Goal: Transaction & Acquisition: Purchase product/service

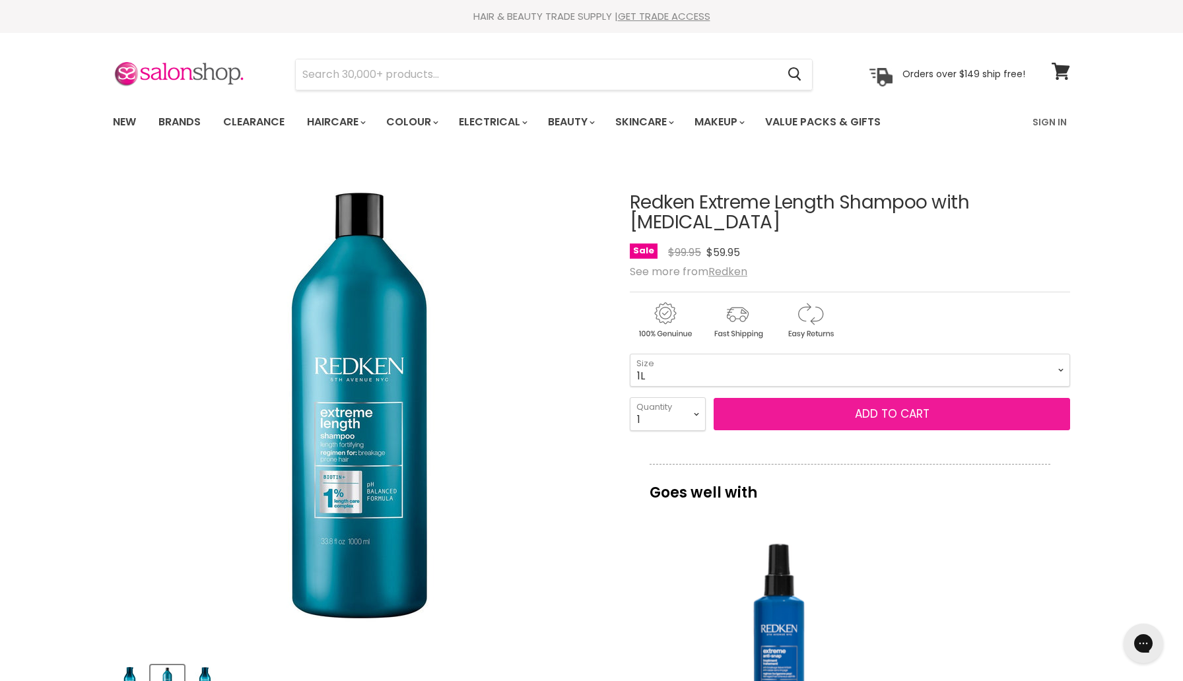
click at [854, 422] on button "Add to cart" at bounding box center [892, 414] width 356 height 33
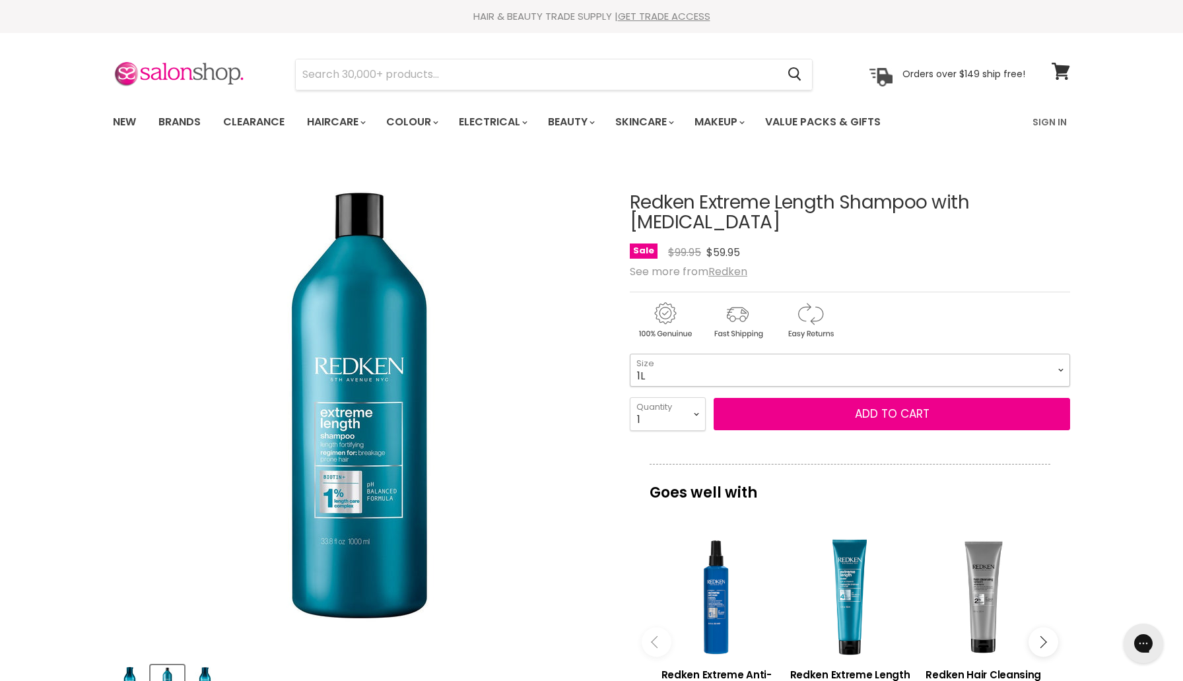
click at [864, 374] on select "300ml 500ml 1L" at bounding box center [850, 370] width 440 height 33
click at [630, 362] on select "300ml 500ml 1L" at bounding box center [850, 370] width 440 height 33
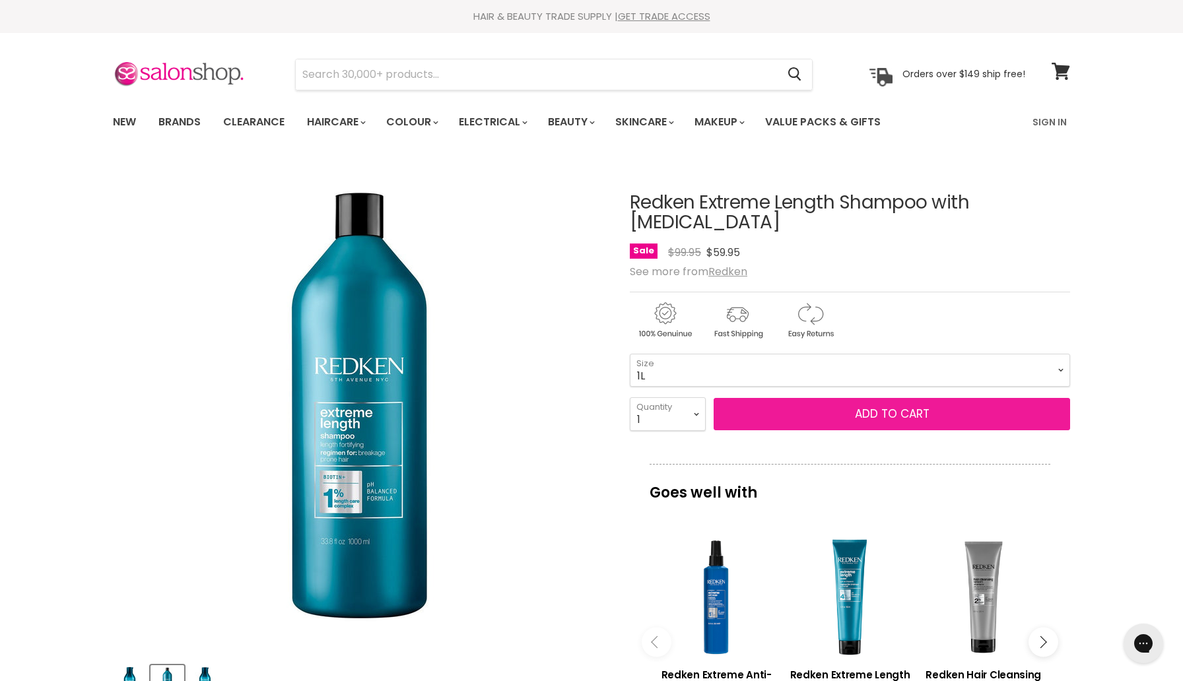
click at [860, 419] on span "Add to cart" at bounding box center [892, 414] width 75 height 16
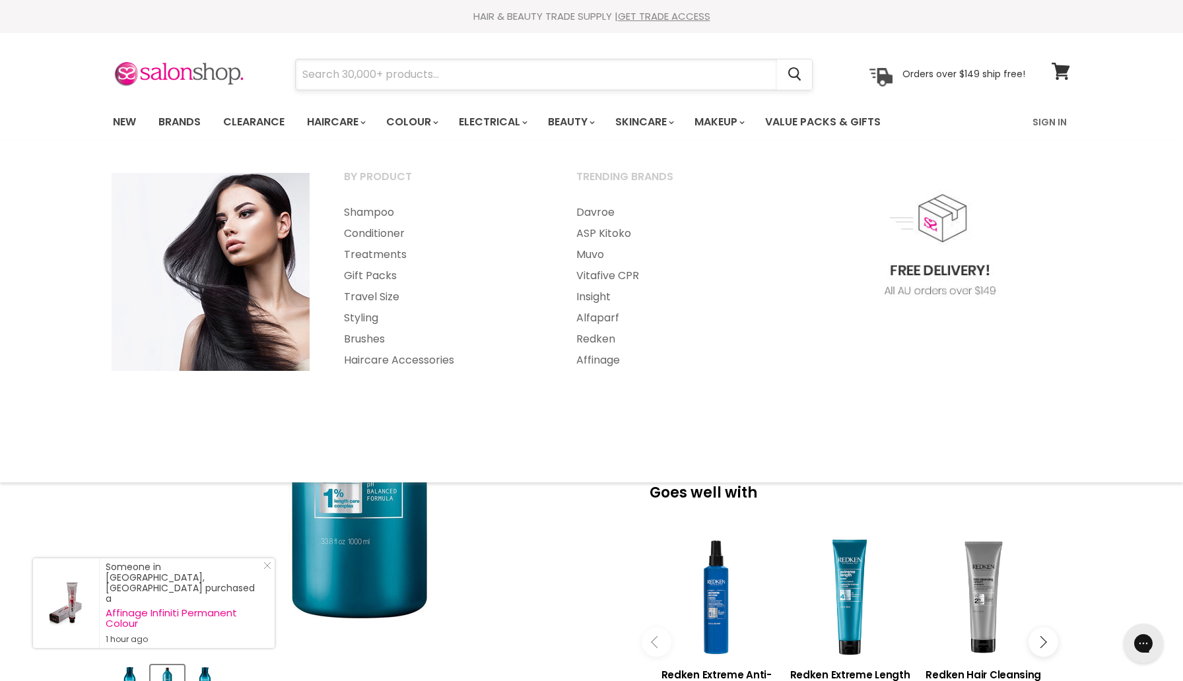
click at [337, 75] on input "Search" at bounding box center [536, 74] width 481 height 30
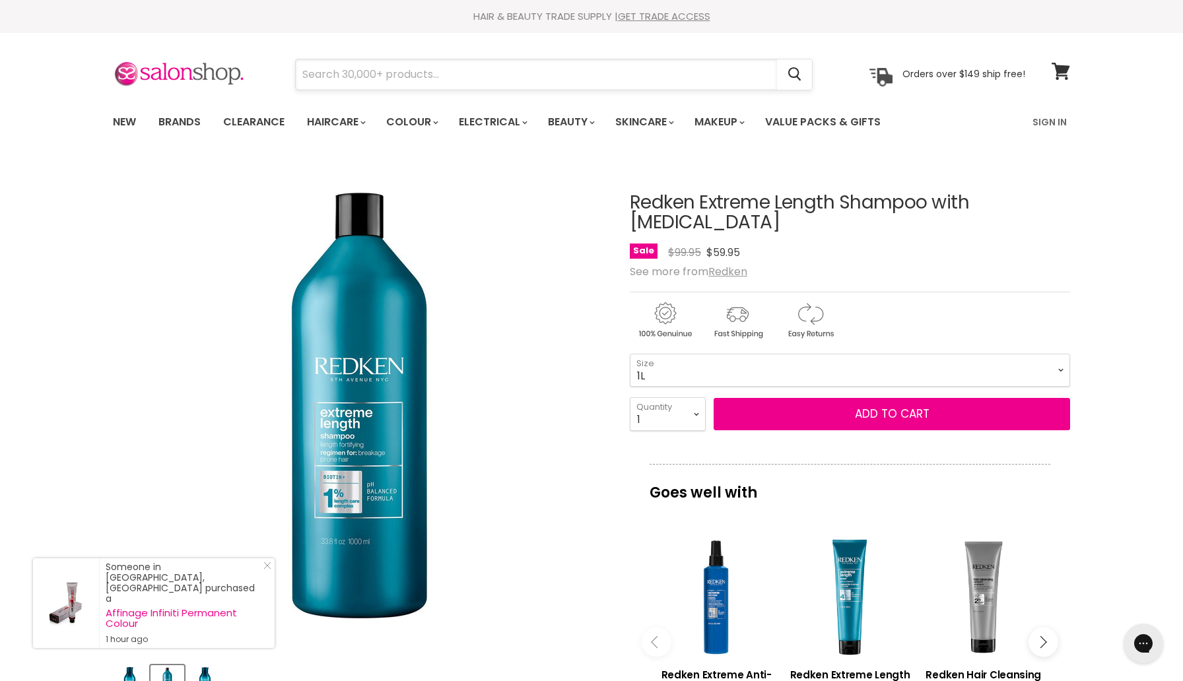
paste input "Redken Extreme Length"
type input "Redken Extreme Length"
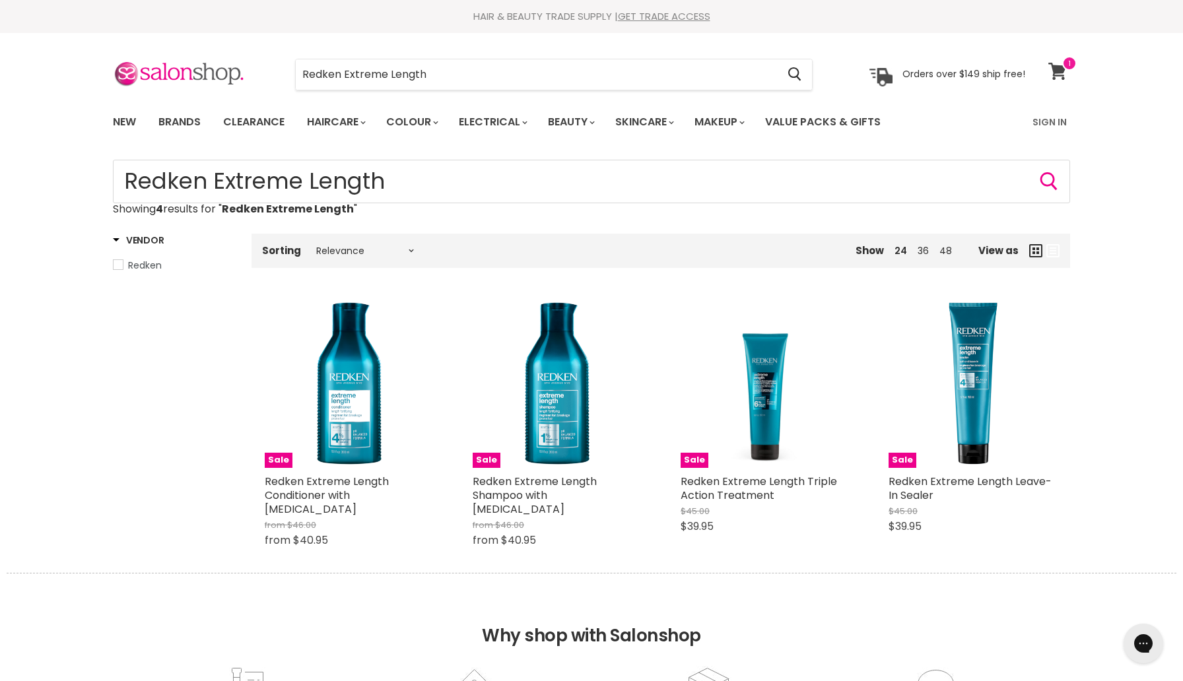
click at [1060, 67] on icon at bounding box center [1057, 71] width 18 height 17
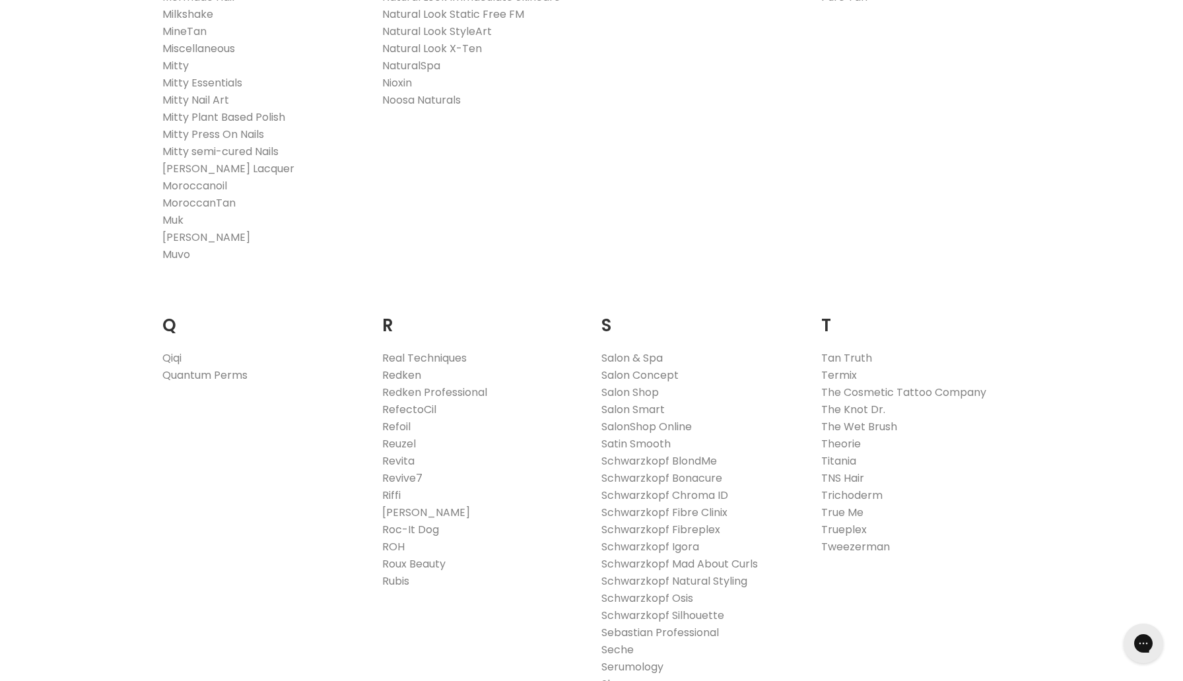
scroll to position [1784, 0]
click at [405, 372] on link "Redken" at bounding box center [401, 370] width 39 height 15
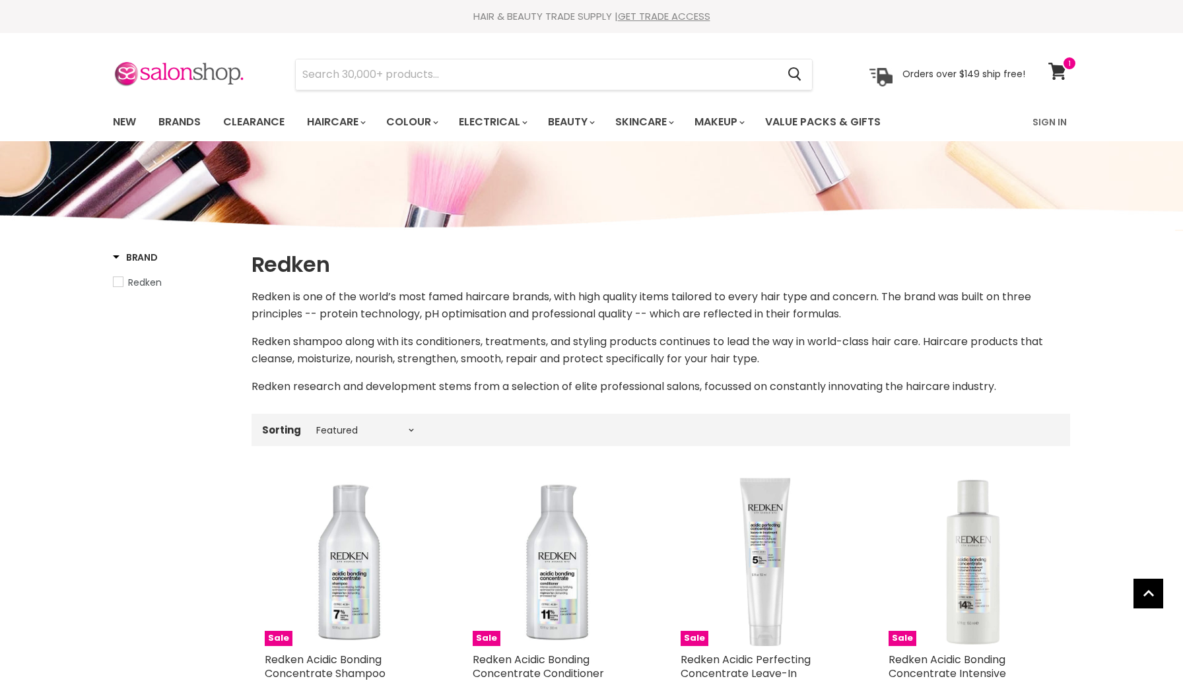
select select "manual"
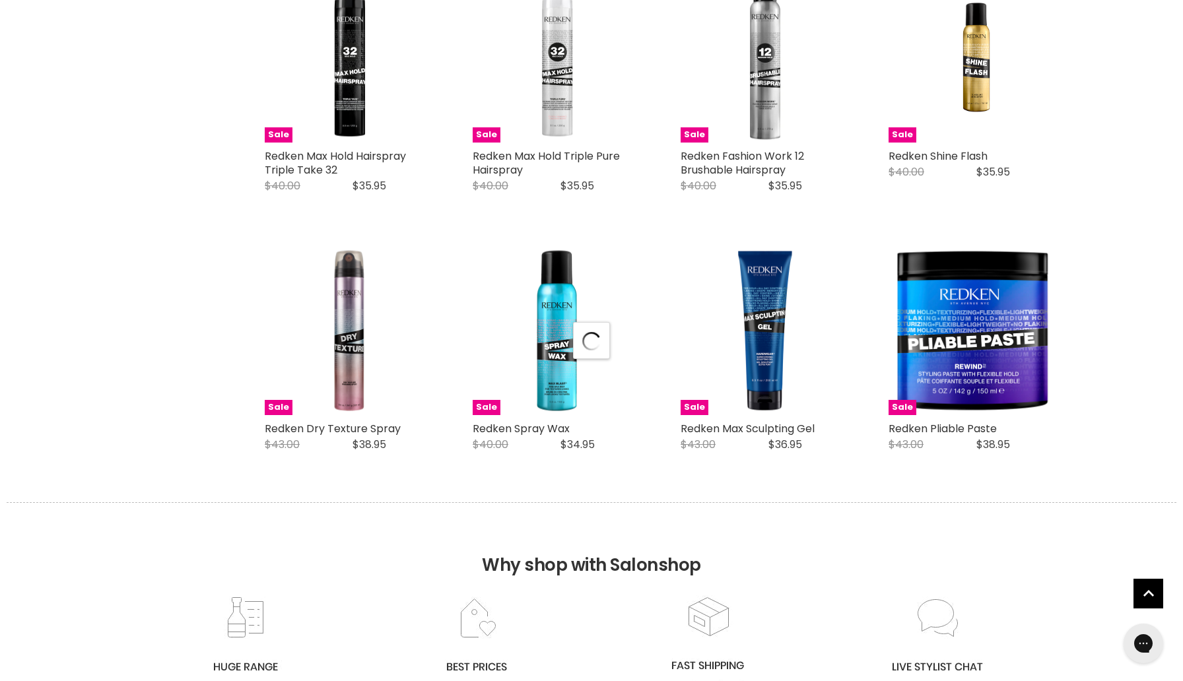
select select "manual"
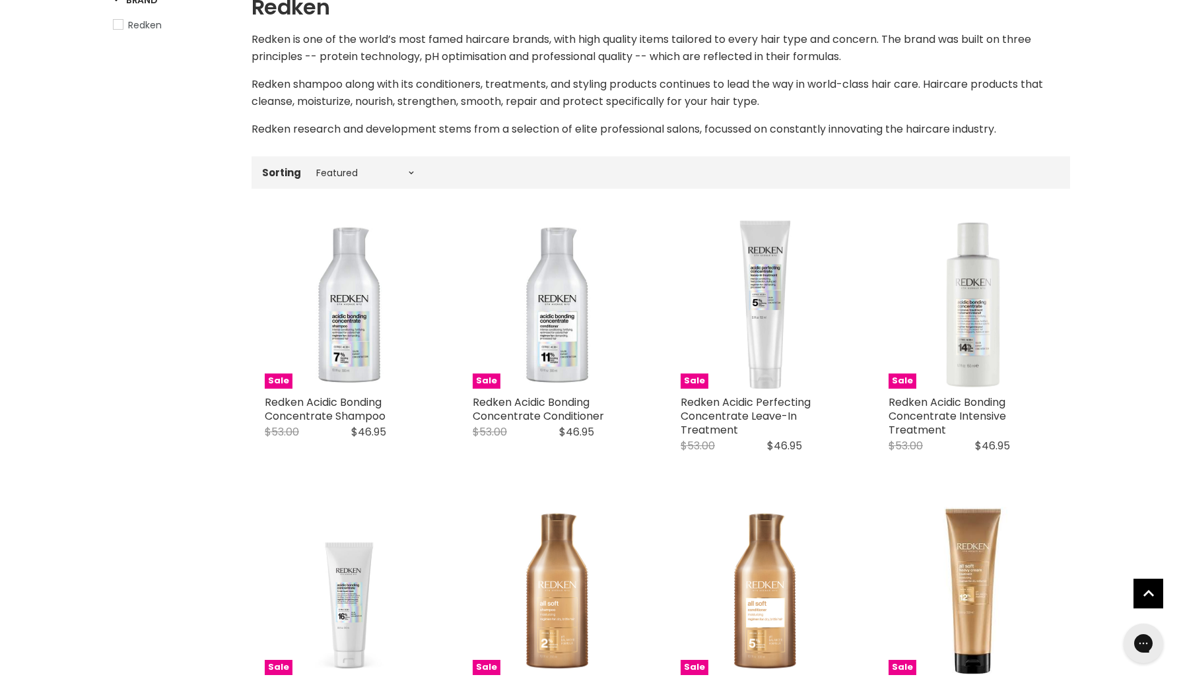
scroll to position [79, 0]
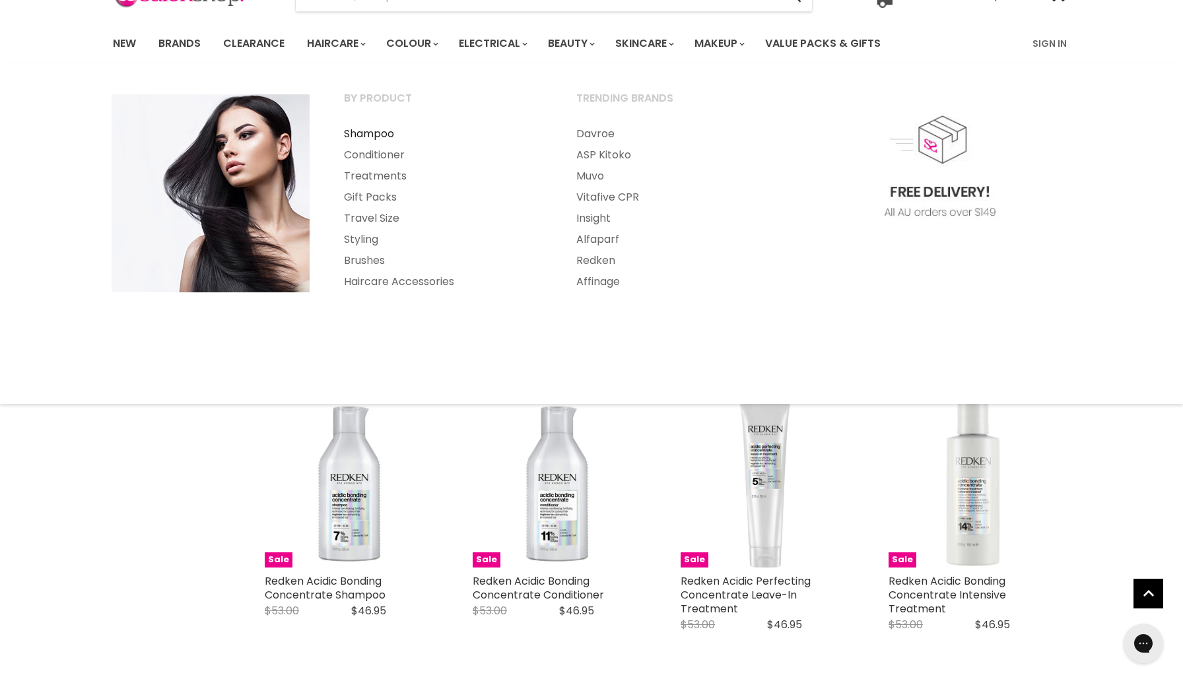
click at [373, 131] on link "Shampoo" at bounding box center [442, 133] width 230 height 21
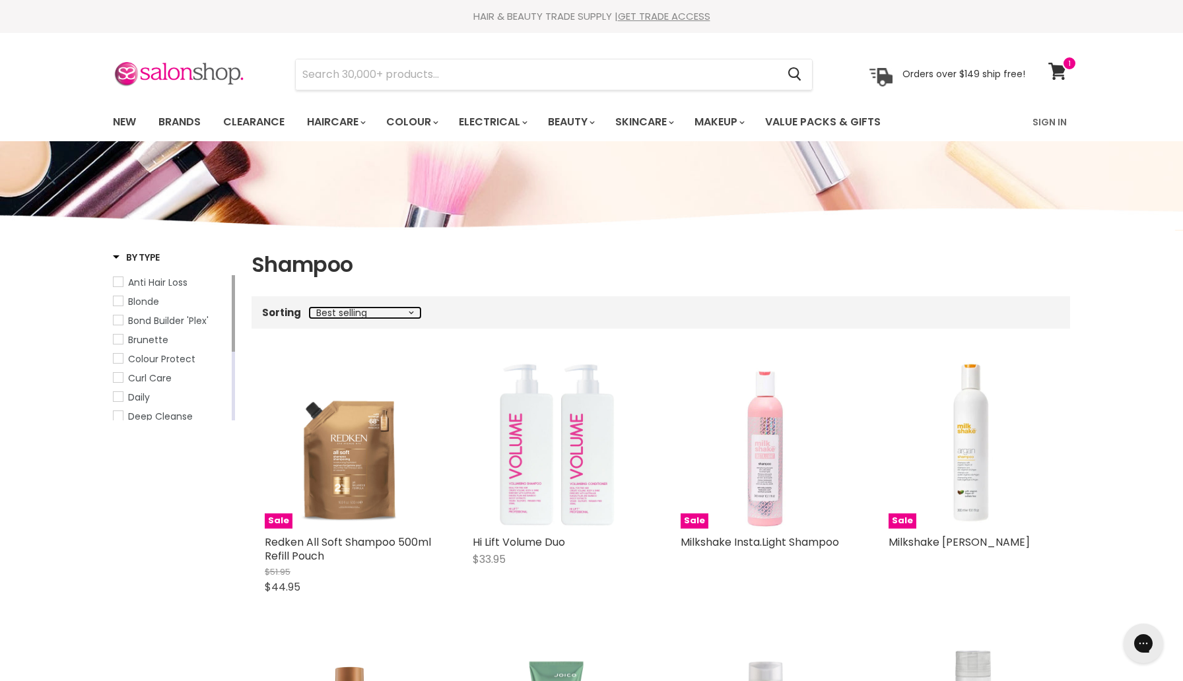
click at [353, 313] on select "Best selling Featured Price, low to high Price, high to low Alphabetically, A-Z…" at bounding box center [365, 313] width 111 height 11
select select "price-descending"
click at [310, 308] on select "Best selling Featured Price, low to high Price, high to low Alphabetically, A-Z…" at bounding box center [365, 313] width 111 height 11
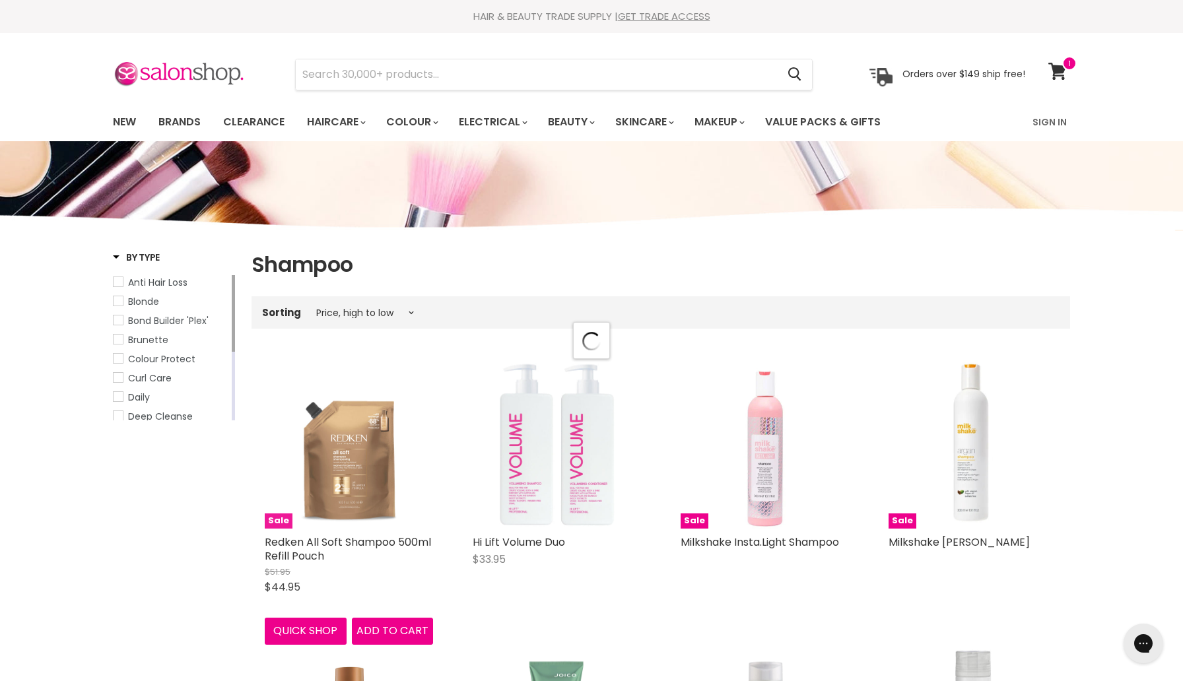
select select "price-descending"
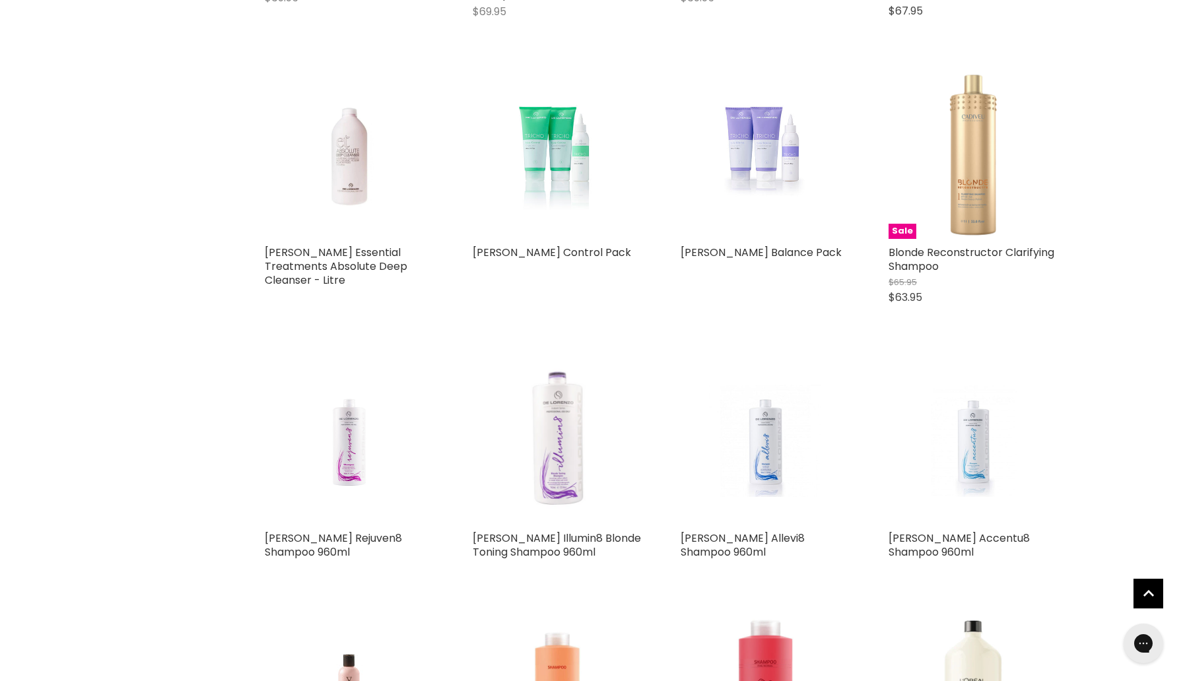
scroll to position [2245, 0]
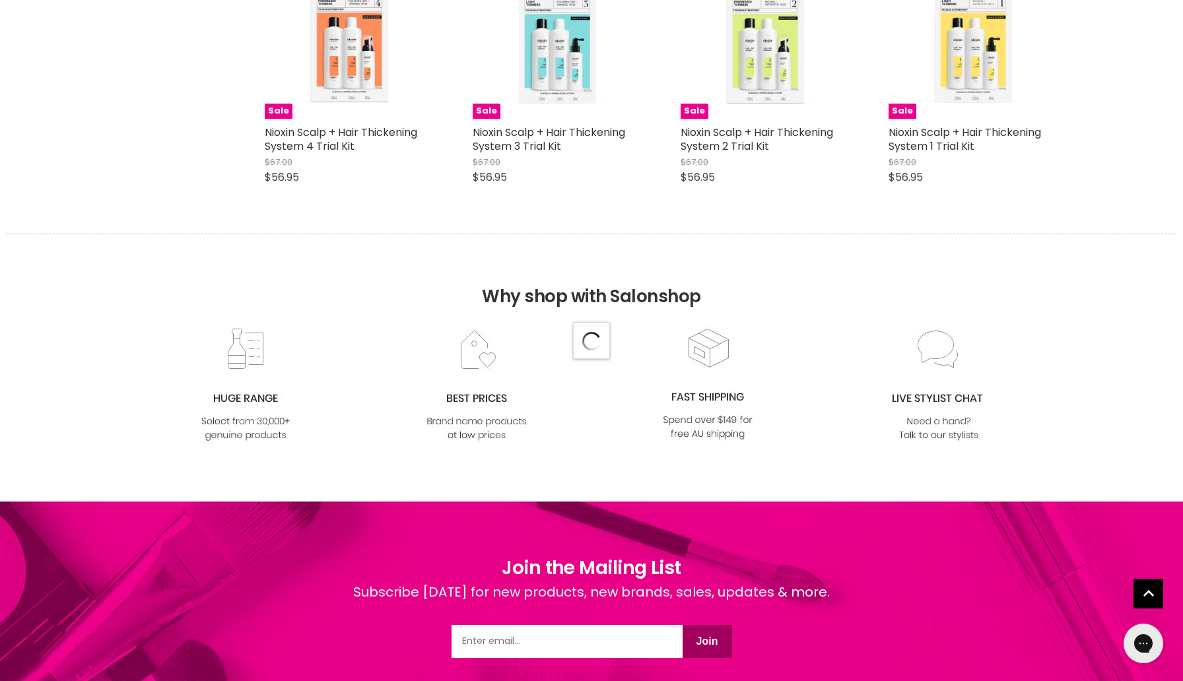
select select "price-descending"
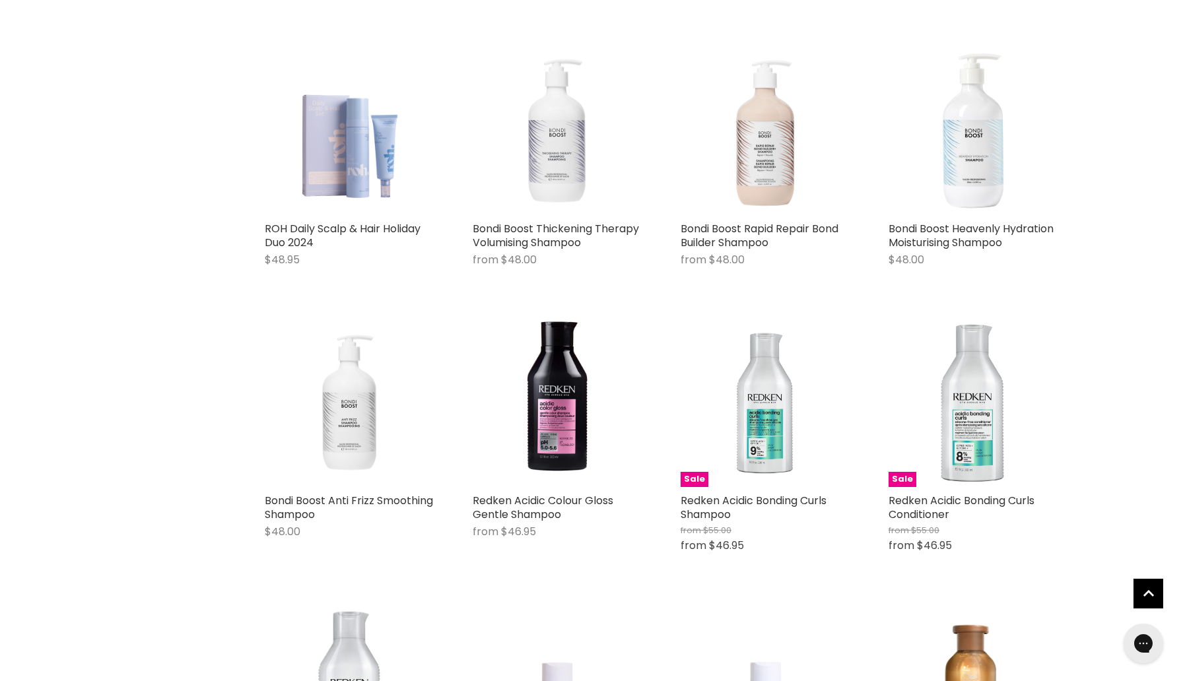
scroll to position [5381, 0]
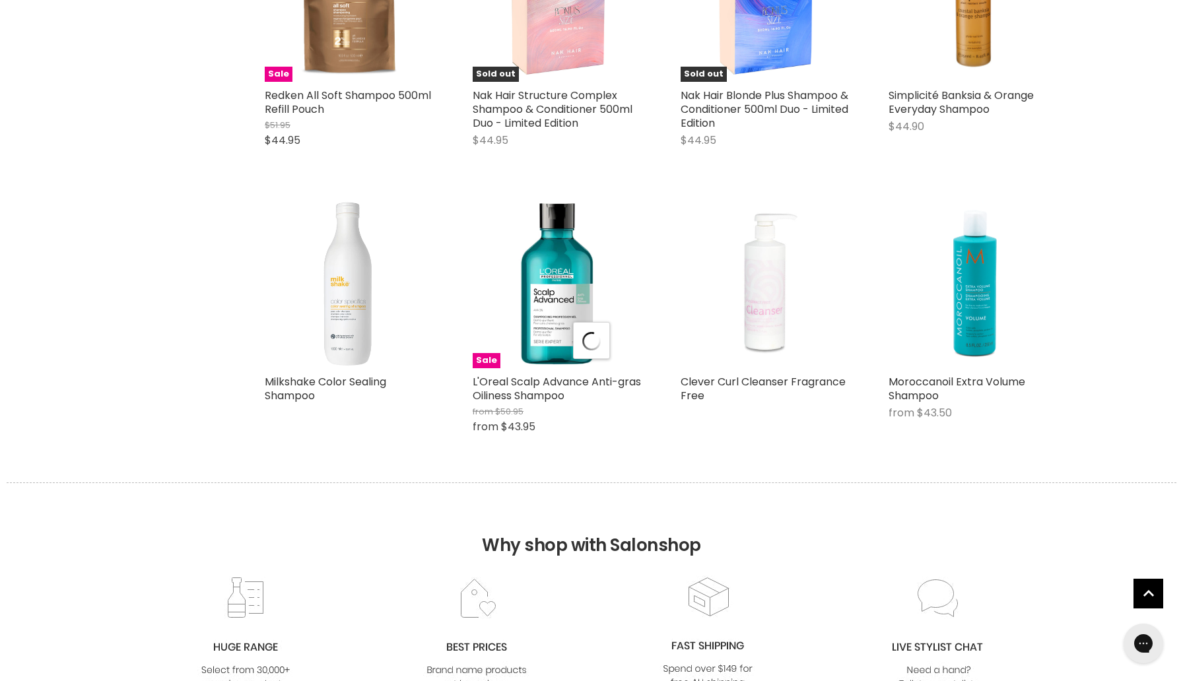
select select "price-descending"
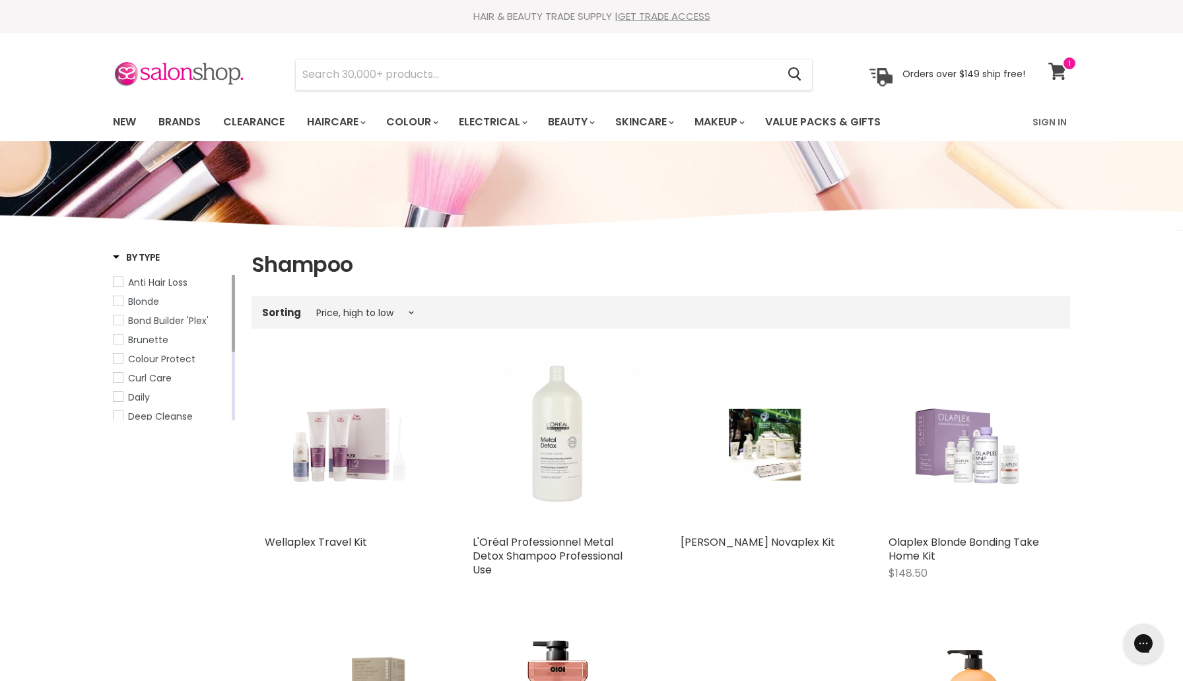
click at [1058, 68] on icon at bounding box center [1057, 71] width 18 height 17
